Goal: Book appointment/travel/reservation

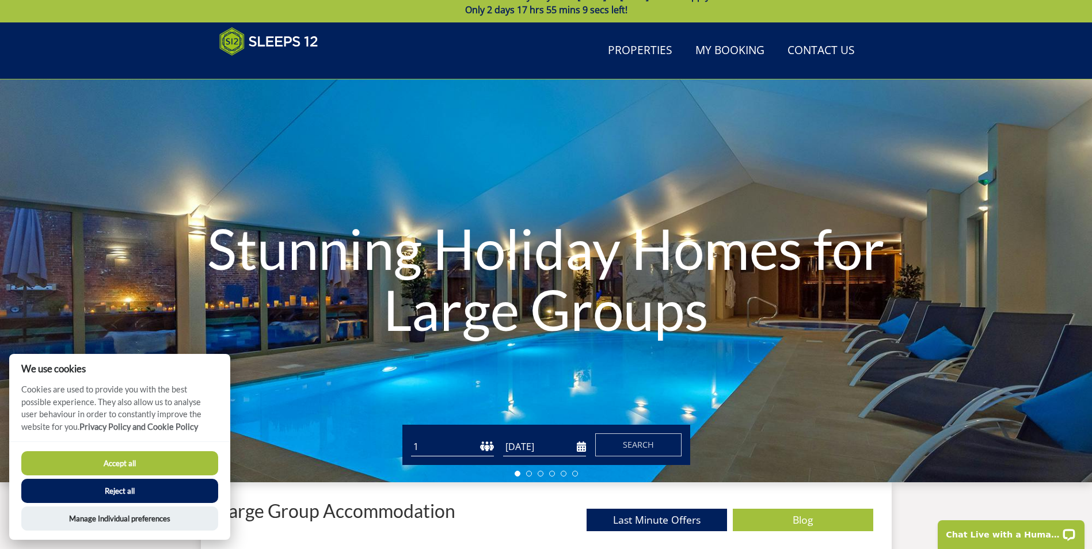
scroll to position [14, 0]
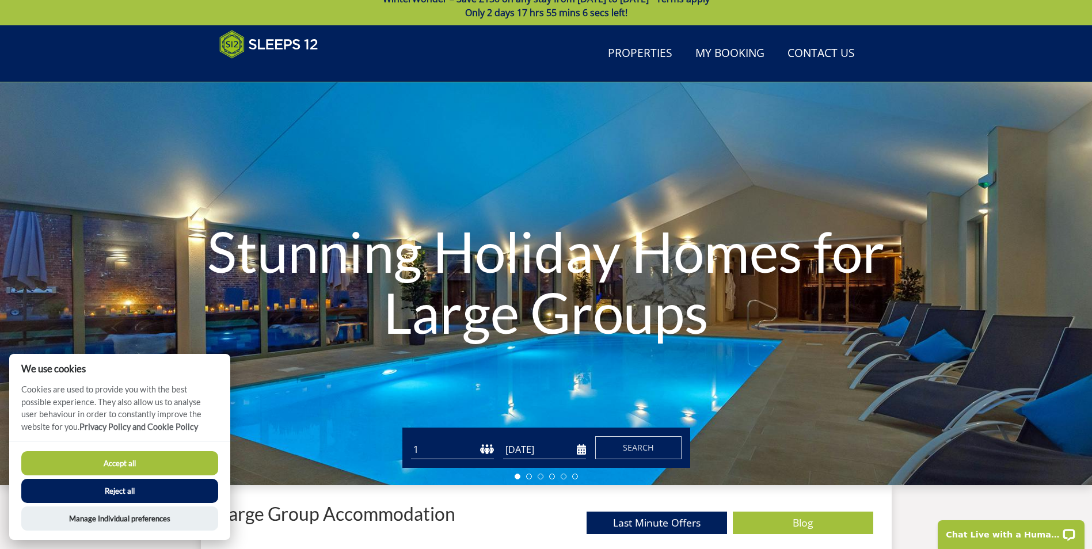
click at [489, 449] on select "1 2 3 4 5 6 7 8 9 10 11 12 13 14 15 16 17 18 19 20 21 22 23 24 25 26 27 28 29 3…" at bounding box center [452, 449] width 83 height 19
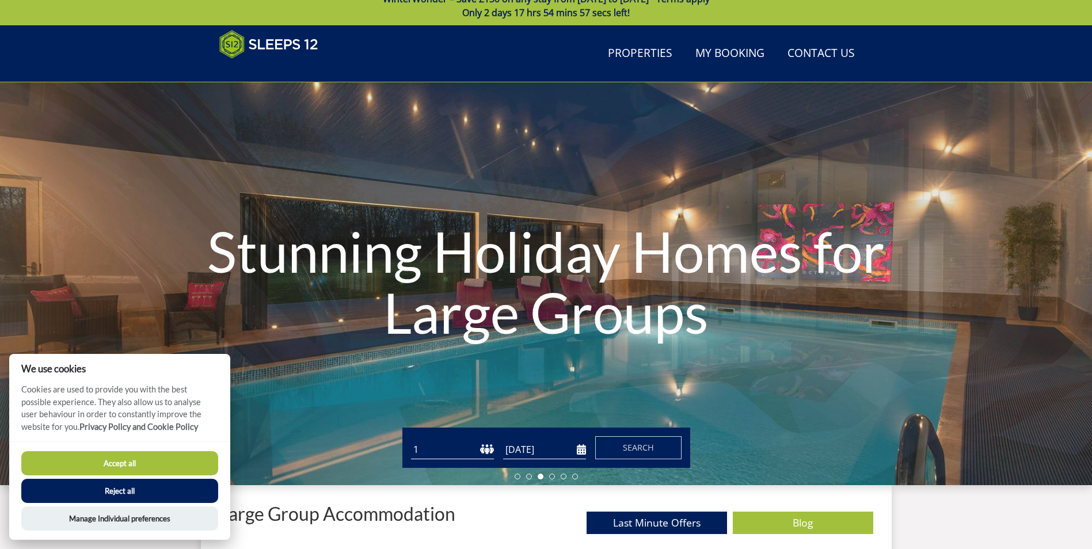
select select "7"
click at [411, 440] on select "1 2 3 4 5 6 7 8 9 10 11 12 13 14 15 16 17 18 19 20 21 22 23 24 25 26 27 28 29 3…" at bounding box center [452, 449] width 83 height 19
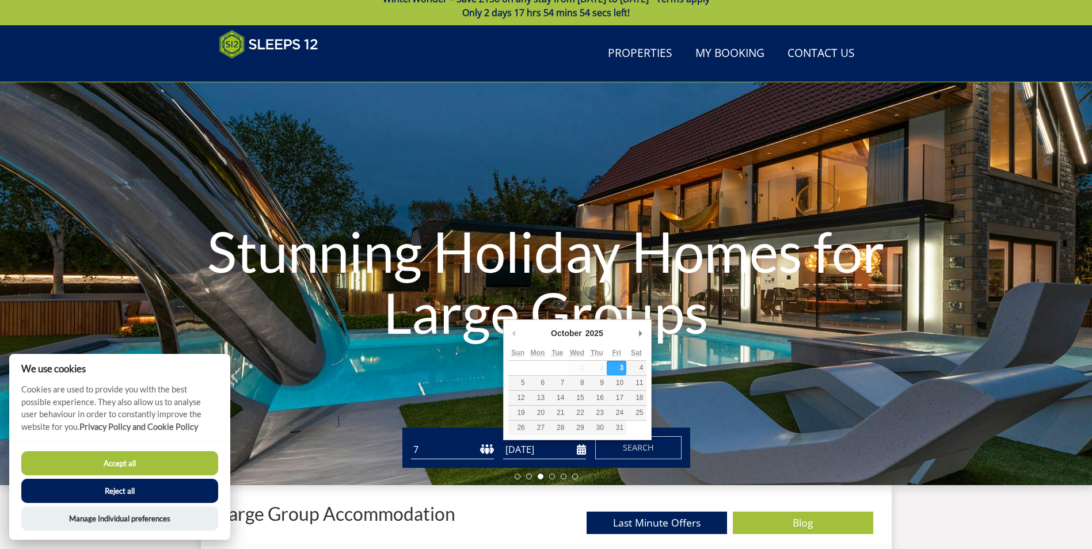
click at [580, 450] on input "[DATE]" at bounding box center [544, 449] width 83 height 19
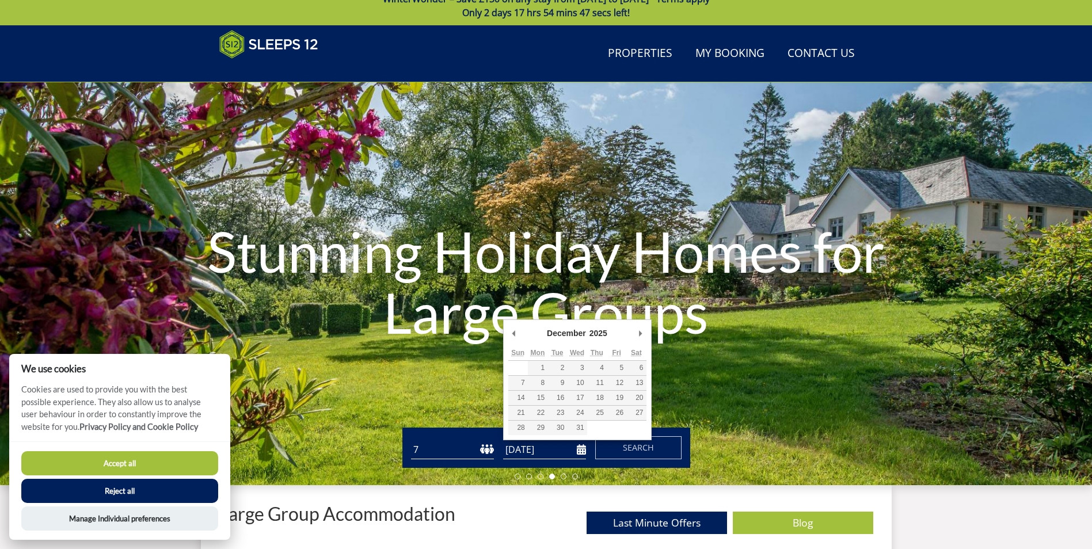
type input "28/12/2025"
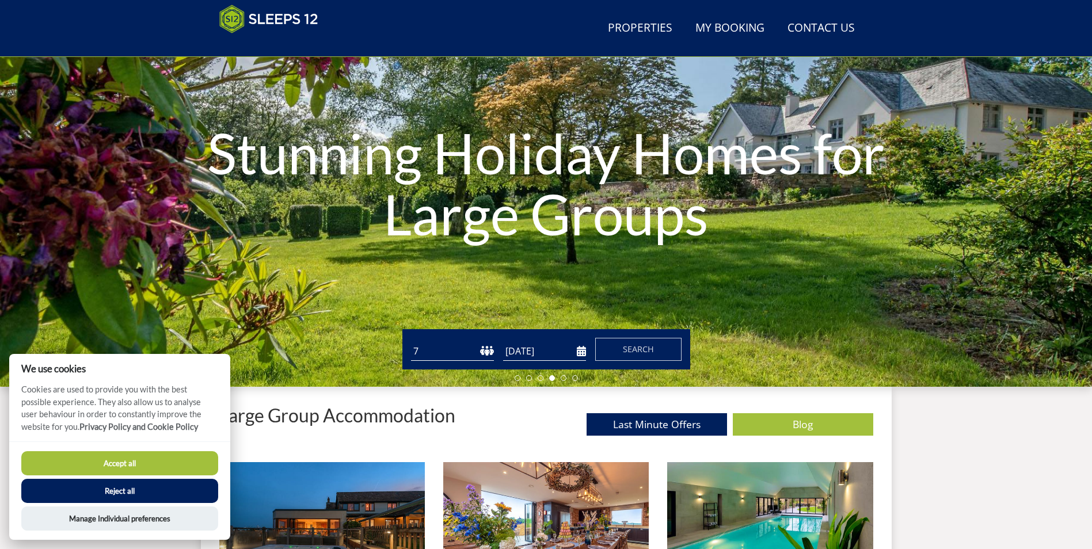
scroll to position [129, 0]
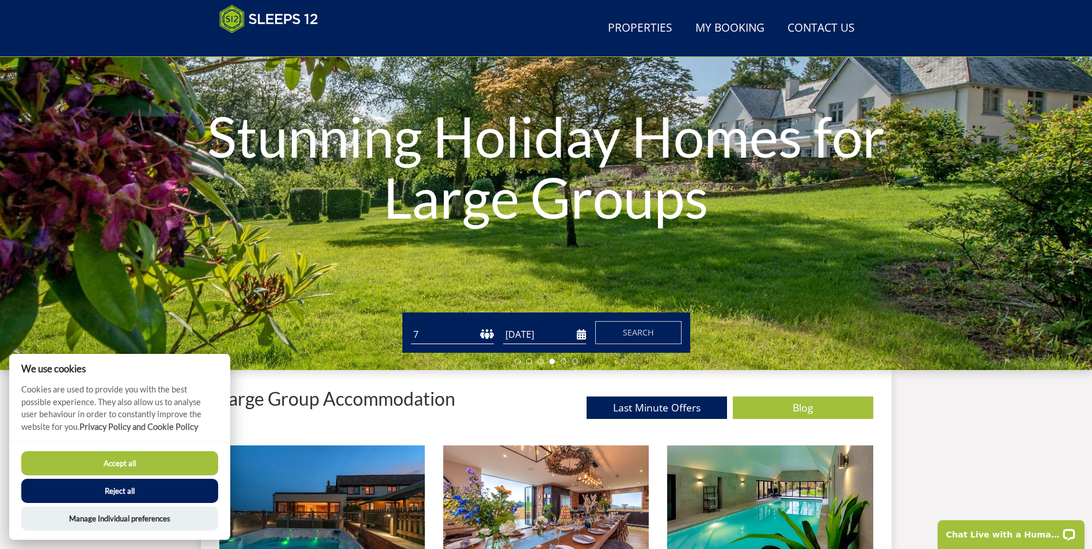
click at [198, 489] on button "Reject all" at bounding box center [119, 491] width 197 height 24
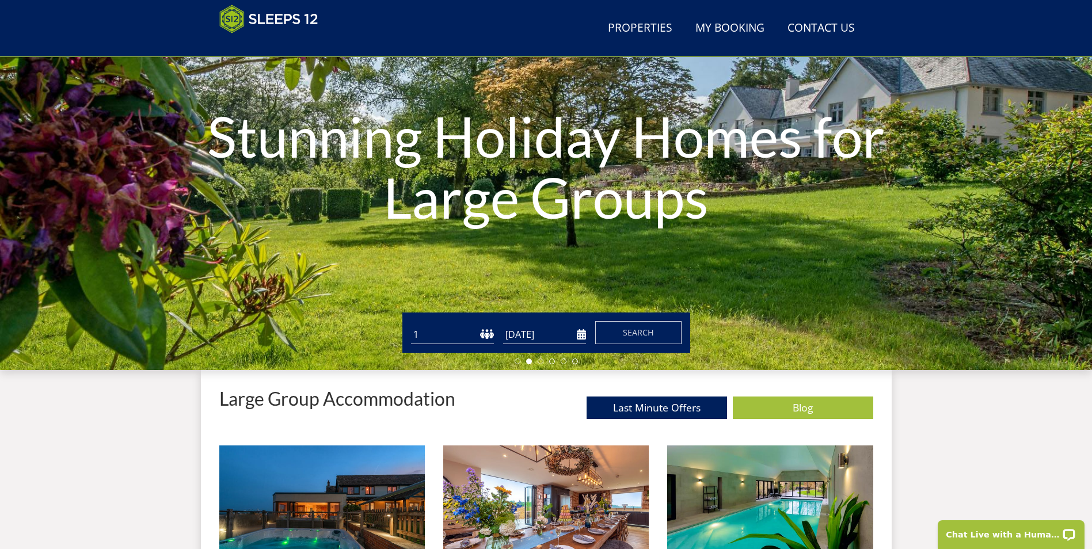
click at [632, 332] on span "Search" at bounding box center [638, 332] width 31 height 11
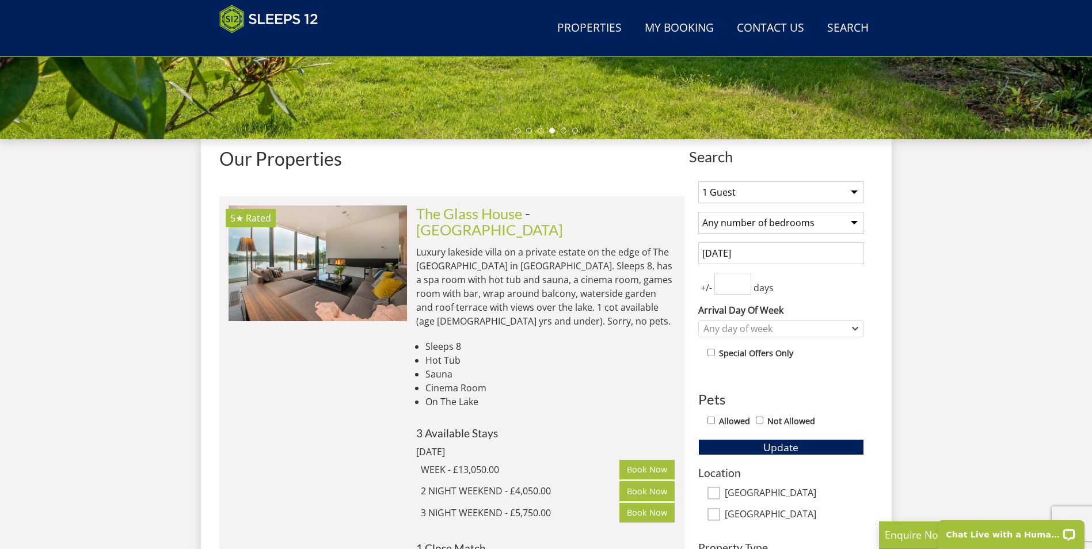
scroll to position [302, 0]
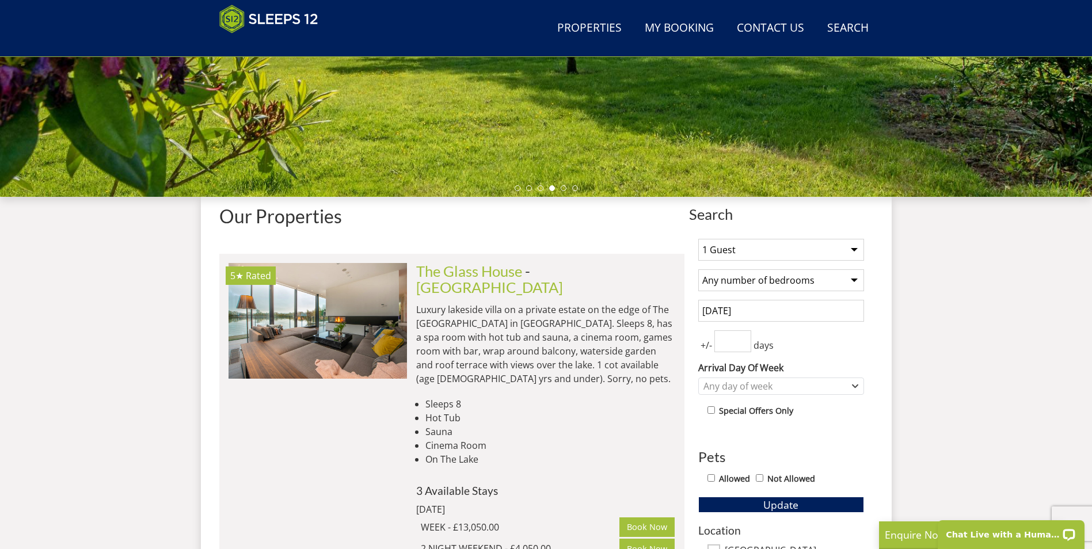
click at [852, 251] on select "1 Guest 2 Guests 3 Guests 4 Guests 5 Guests 6 Guests 7 Guests 8 Guests 9 Guests…" at bounding box center [781, 250] width 166 height 22
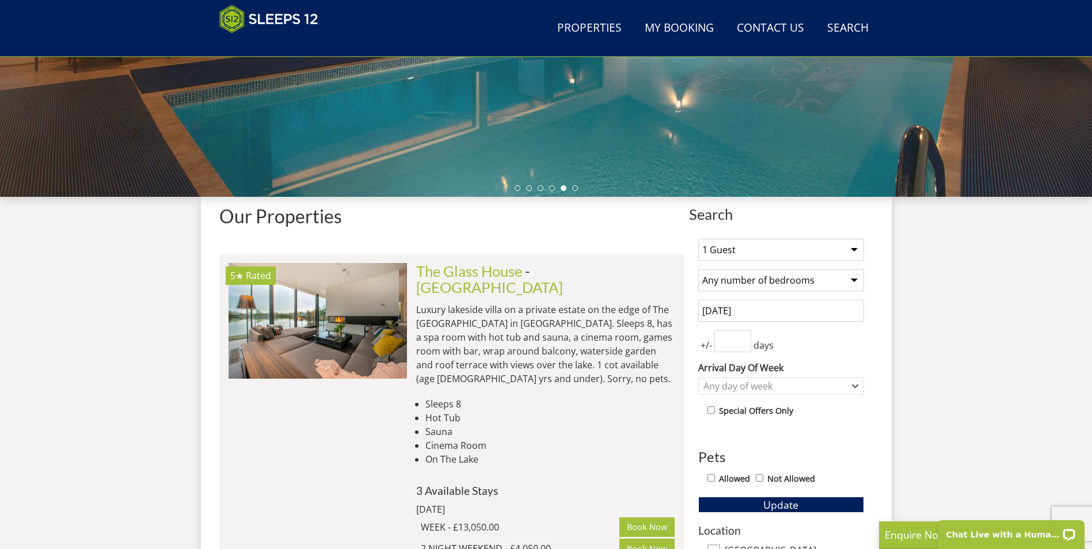
select select "7"
click at [698, 239] on select "1 Guest 2 Guests 3 Guests 4 Guests 5 Guests 6 Guests 7 Guests 8 Guests 9 Guests…" at bounding box center [781, 250] width 166 height 22
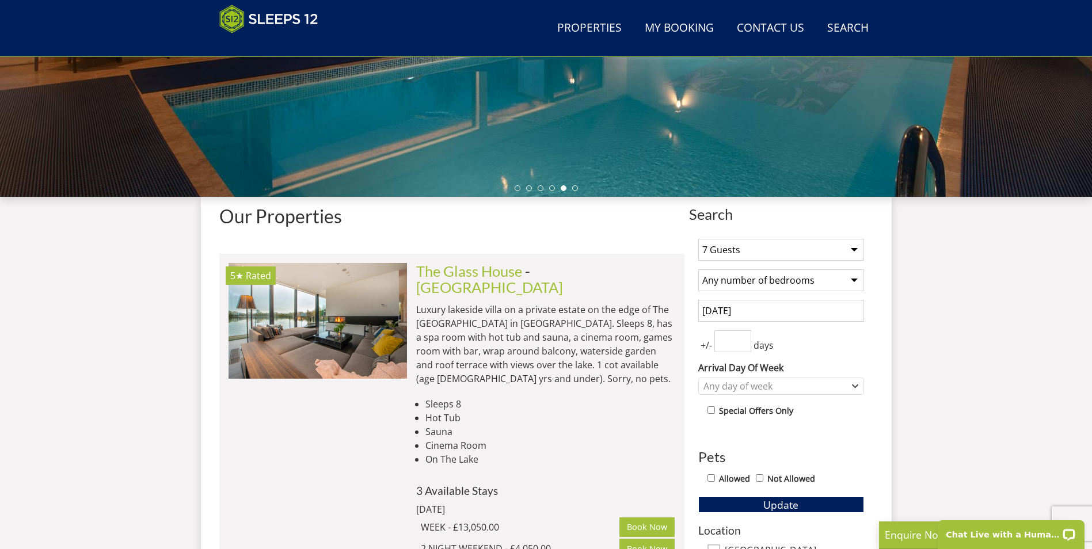
click at [852, 279] on select "Any number of bedrooms 4 Bedrooms 5 Bedrooms 6 Bedrooms 7 Bedrooms 8 Bedrooms 9…" at bounding box center [781, 280] width 166 height 22
select select "4"
click at [698, 269] on select "Any number of bedrooms 4 Bedrooms 5 Bedrooms 6 Bedrooms 7 Bedrooms 8 Bedrooms 9…" at bounding box center [781, 280] width 166 height 22
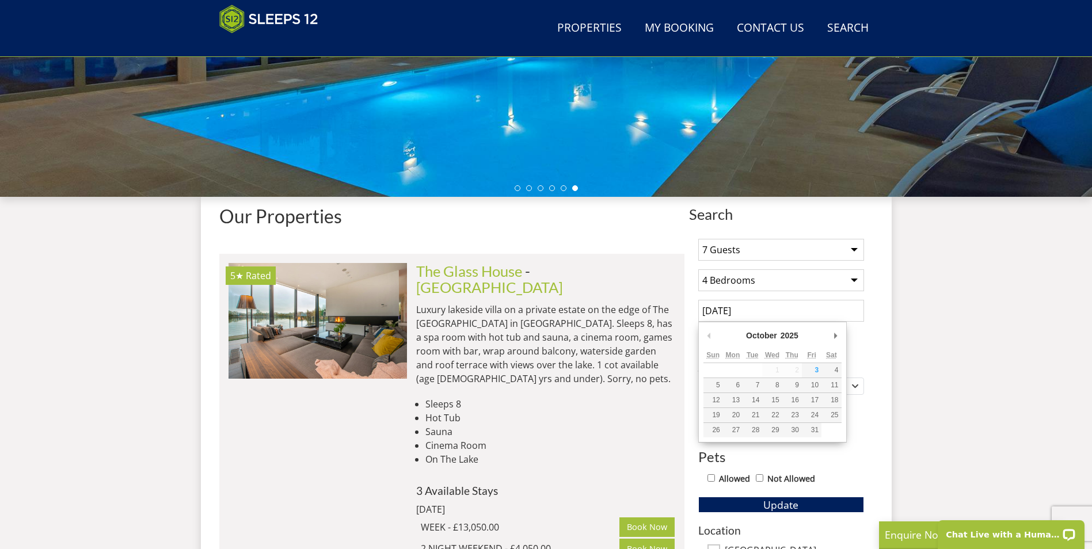
click at [787, 307] on input "[DATE]" at bounding box center [781, 311] width 166 height 22
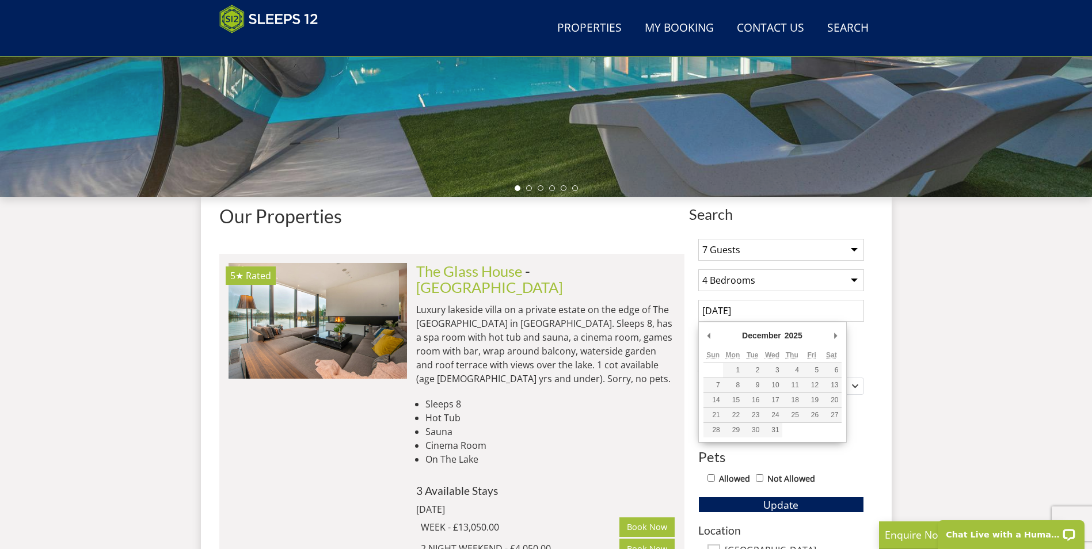
type input "[DATE]"
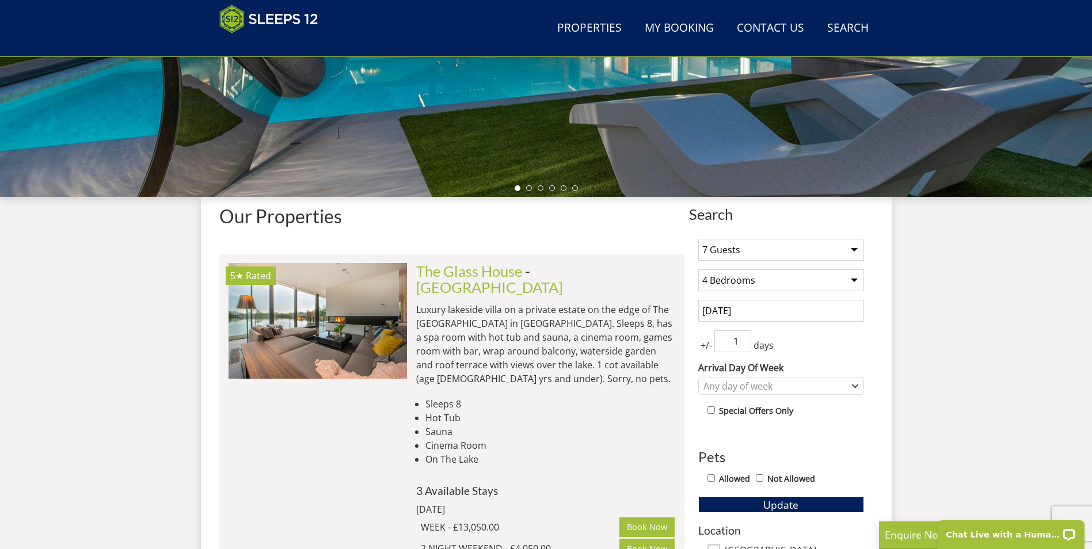
click at [744, 337] on input "1" at bounding box center [732, 341] width 37 height 22
click at [742, 337] on input "2" at bounding box center [732, 341] width 37 height 22
click at [742, 337] on input "3" at bounding box center [732, 341] width 37 height 22
click at [742, 337] on input "4" at bounding box center [732, 341] width 37 height 22
type input "5"
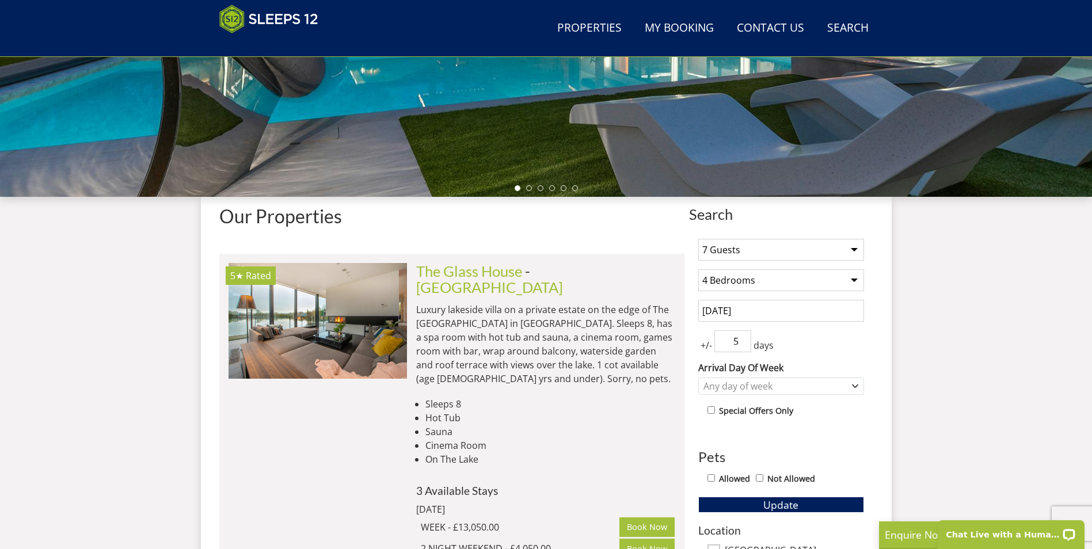
click at [742, 337] on input "5" at bounding box center [732, 341] width 37 height 22
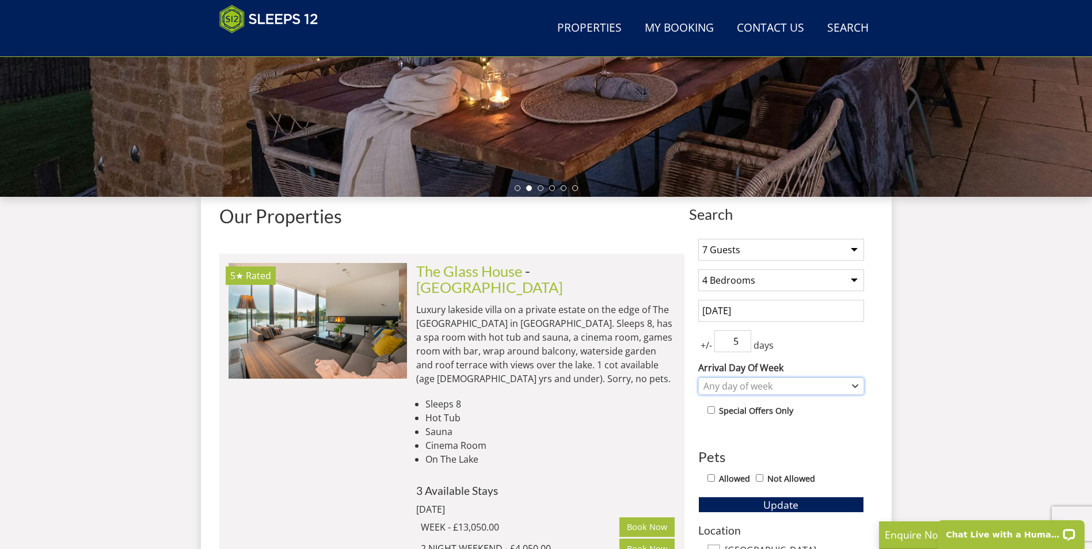
click at [853, 384] on icon "Combobox" at bounding box center [855, 386] width 6 height 7
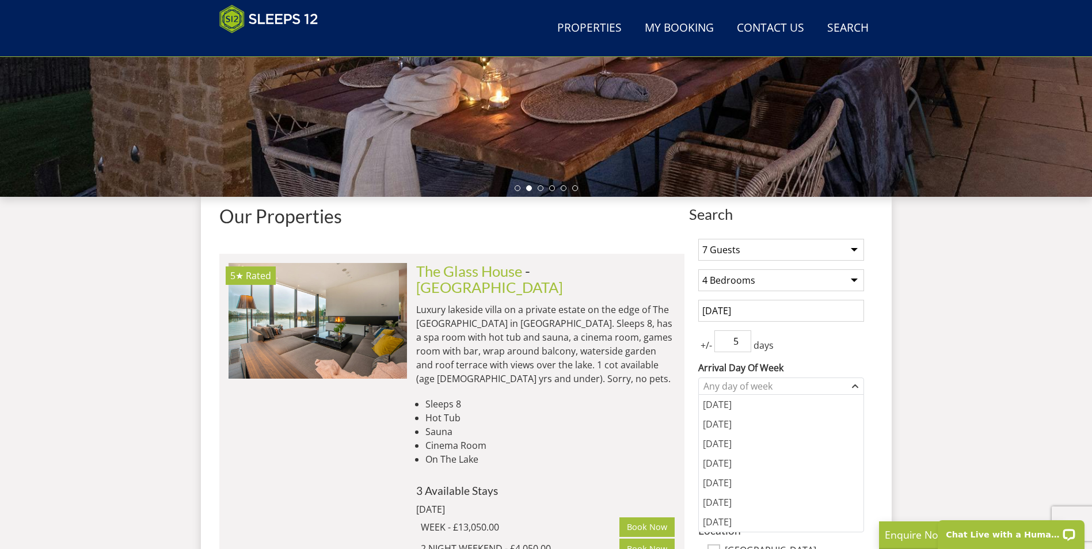
click at [769, 519] on div "[DATE]" at bounding box center [781, 522] width 165 height 20
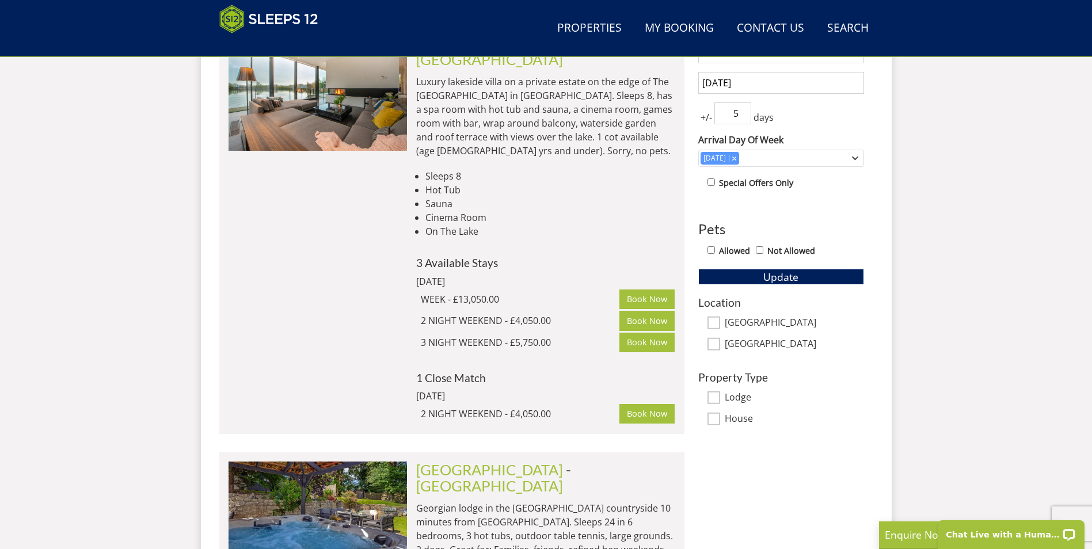
scroll to position [532, 0]
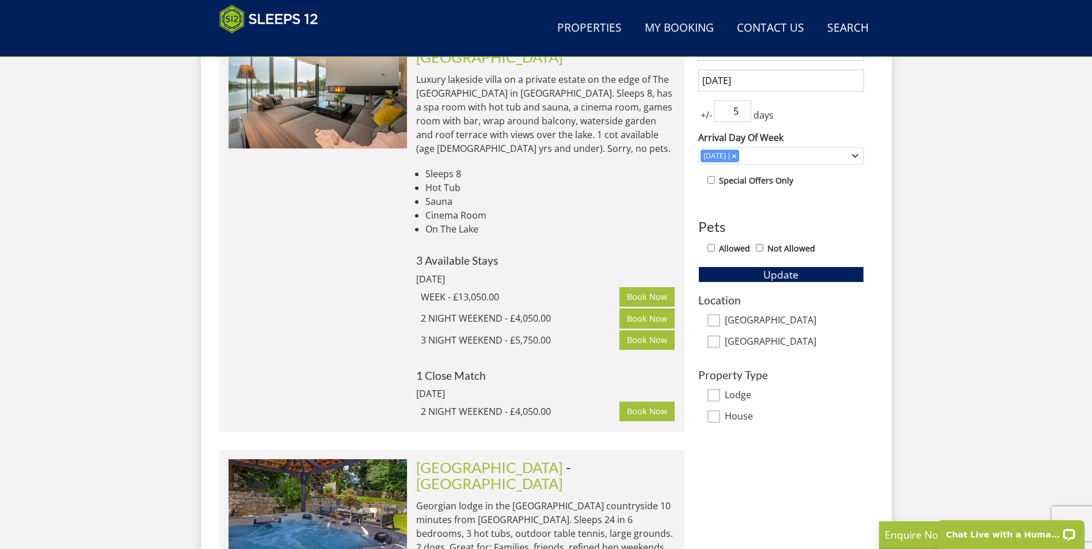
click at [710, 247] on input "Allowed" at bounding box center [710, 247] width 7 height 7
checkbox input "true"
click at [713, 318] on input "[GEOGRAPHIC_DATA]" at bounding box center [713, 320] width 13 height 13
checkbox input "true"
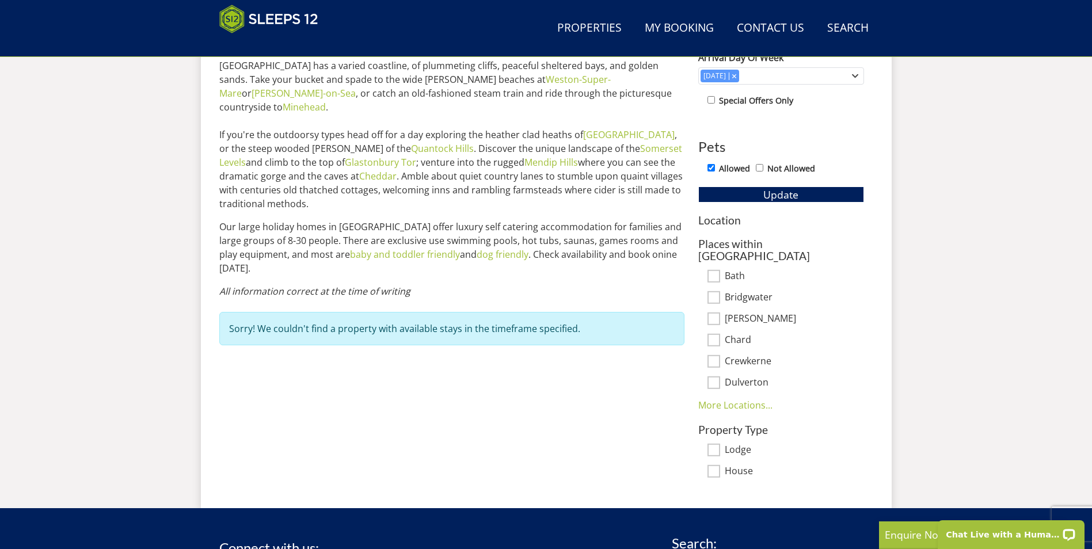
scroll to position [647, 0]
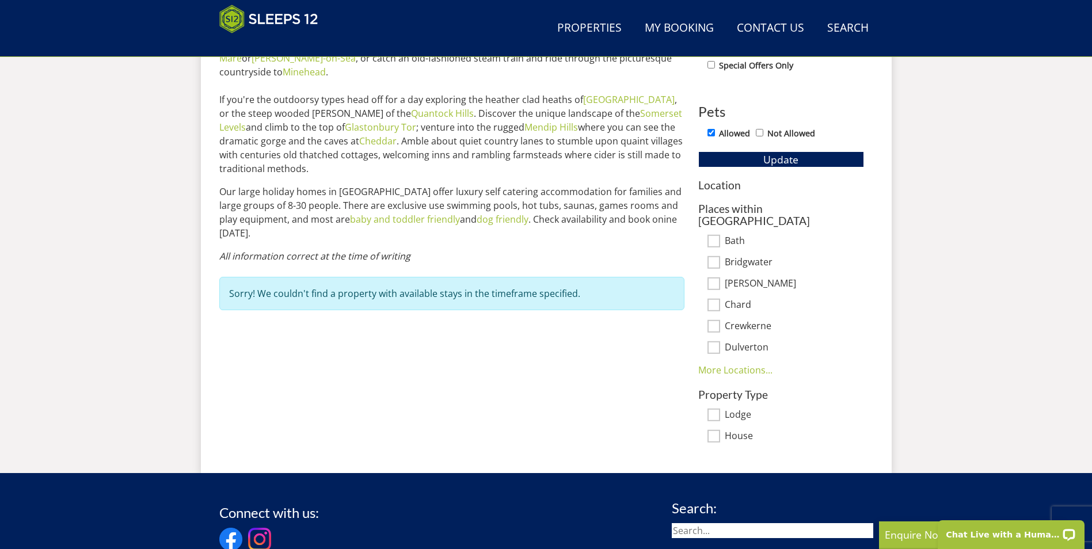
click at [733, 364] on link "More Locations..." at bounding box center [735, 370] width 74 height 13
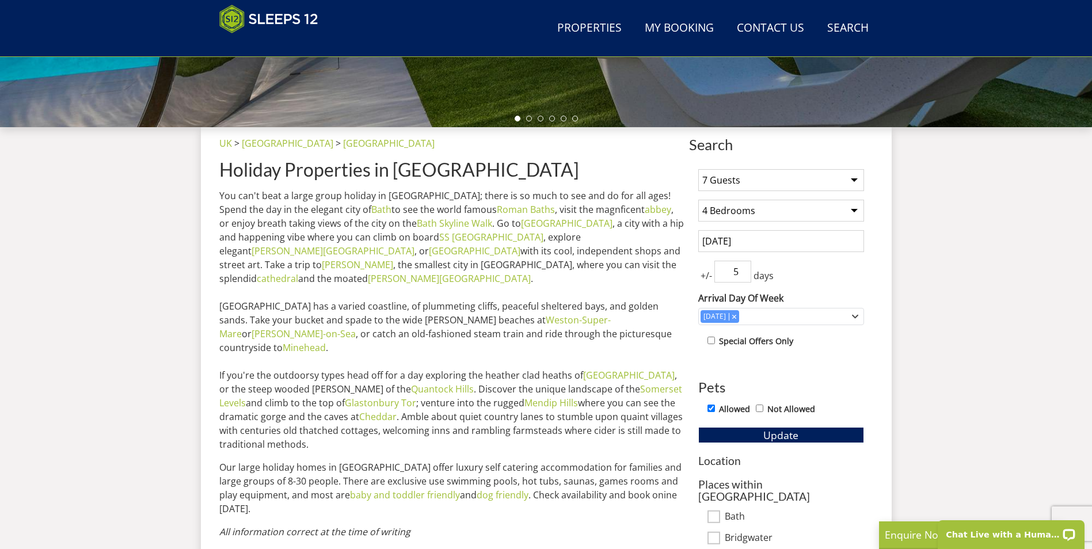
scroll to position [360, 0]
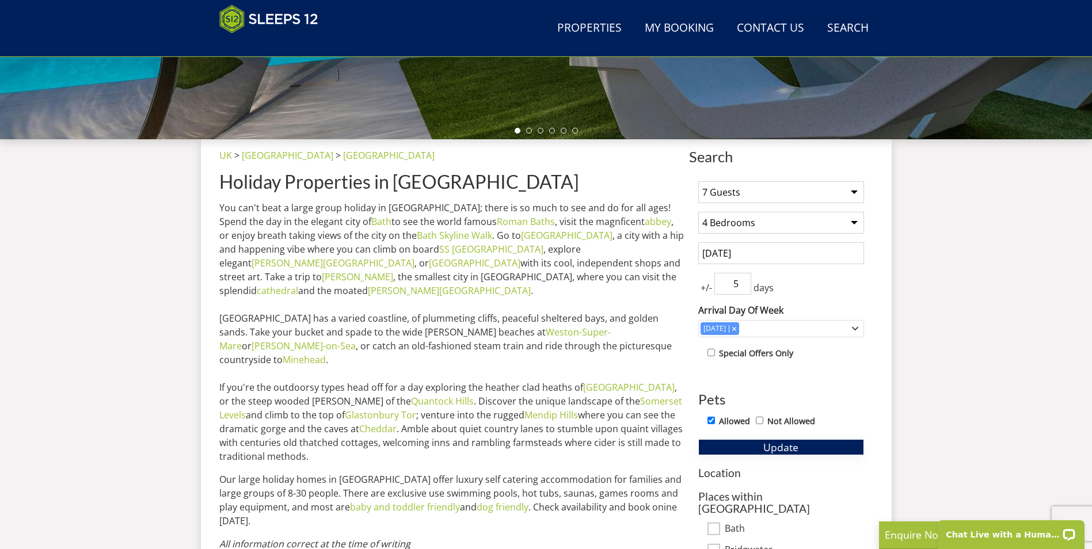
click at [780, 445] on span "Update" at bounding box center [780, 447] width 35 height 14
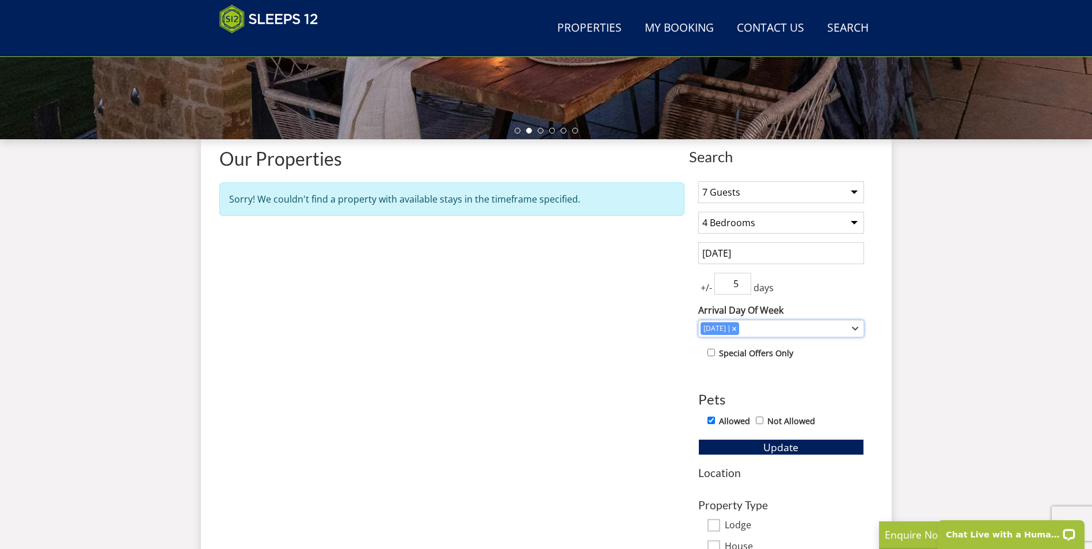
click at [734, 330] on icon "Combobox" at bounding box center [733, 328] width 3 height 3
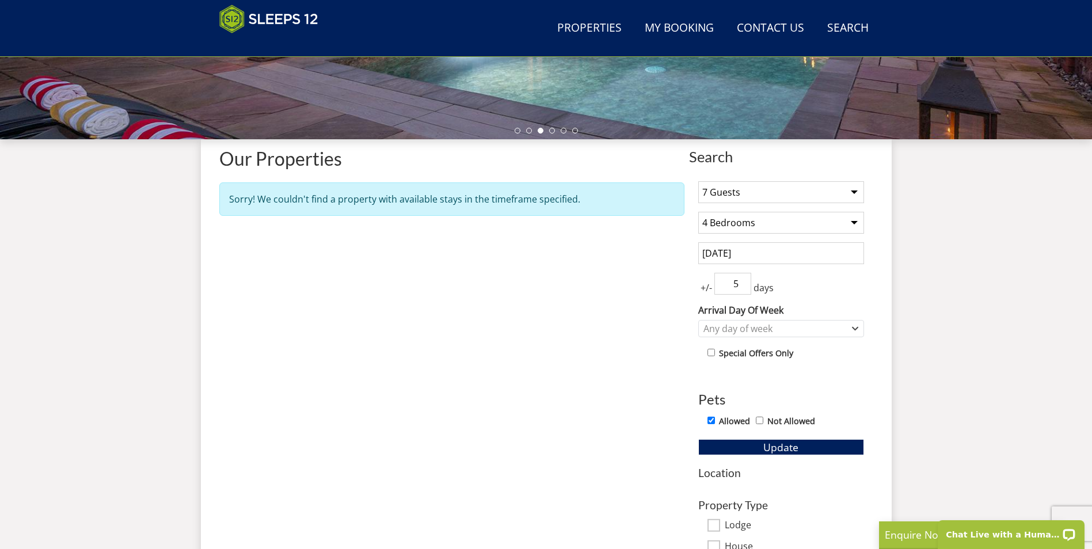
click at [716, 523] on input "Lodge" at bounding box center [713, 525] width 13 height 13
checkbox input "true"
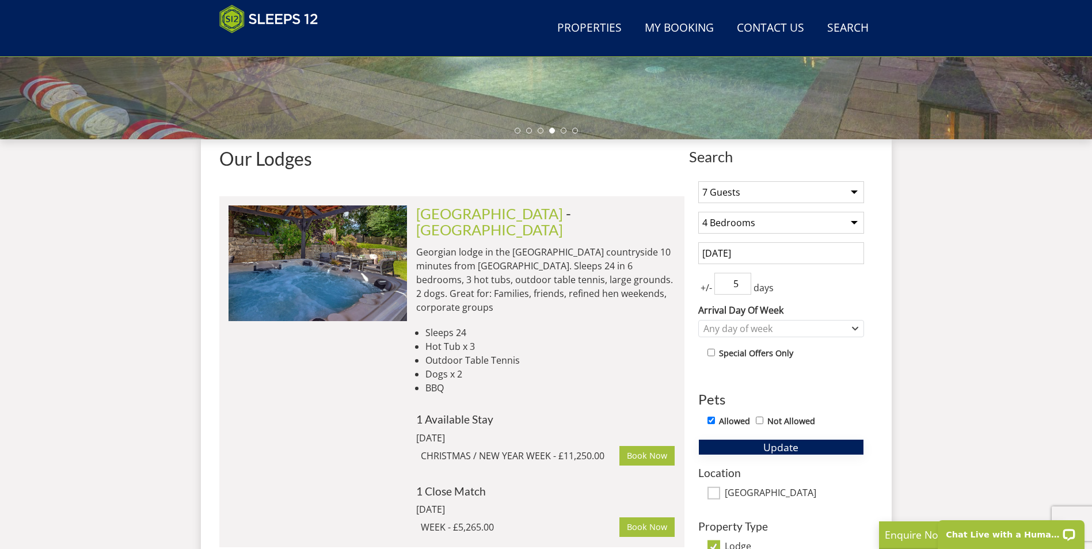
click at [768, 448] on span "Update" at bounding box center [780, 447] width 35 height 14
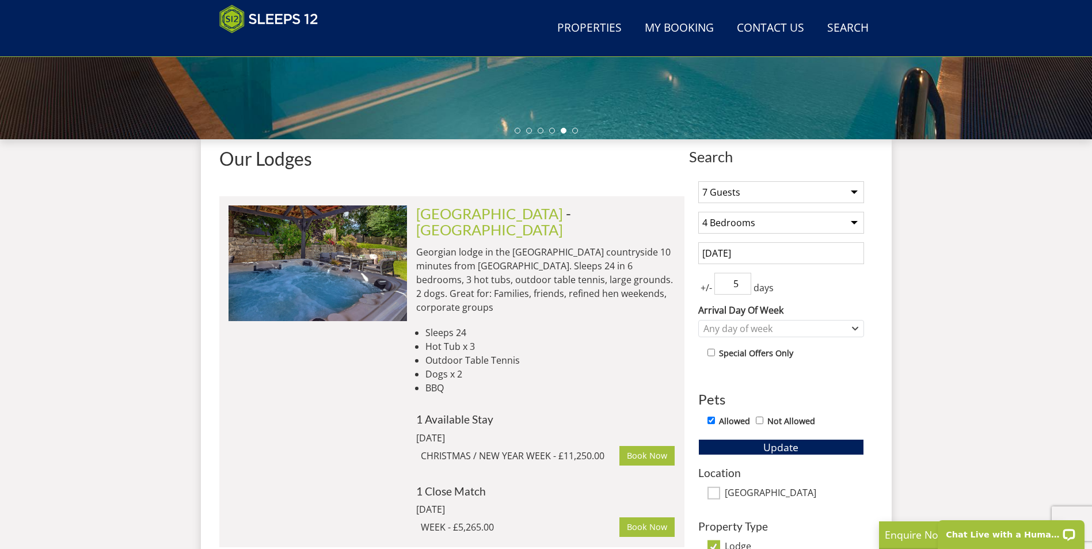
click at [595, 26] on link "Properties" at bounding box center [589, 29] width 74 height 26
